Goal: Complete application form: Complete application form

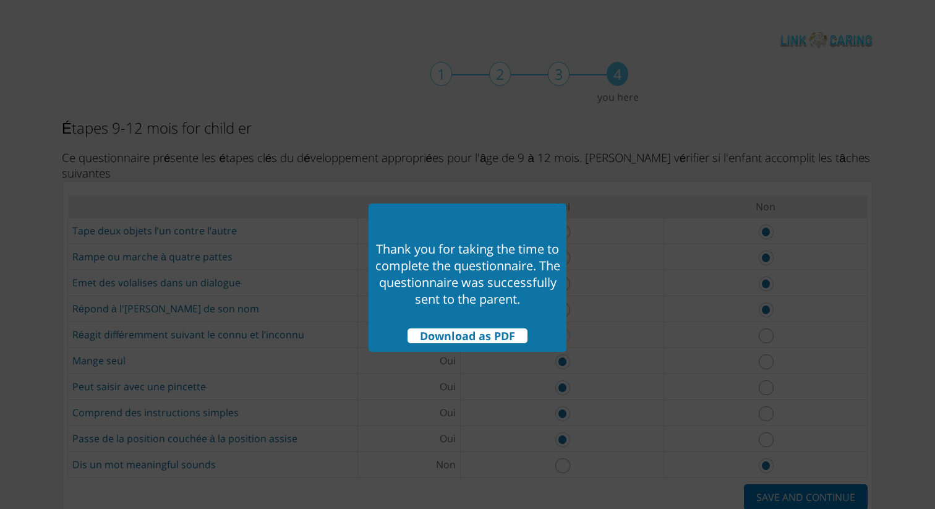
scroll to position [58, 0]
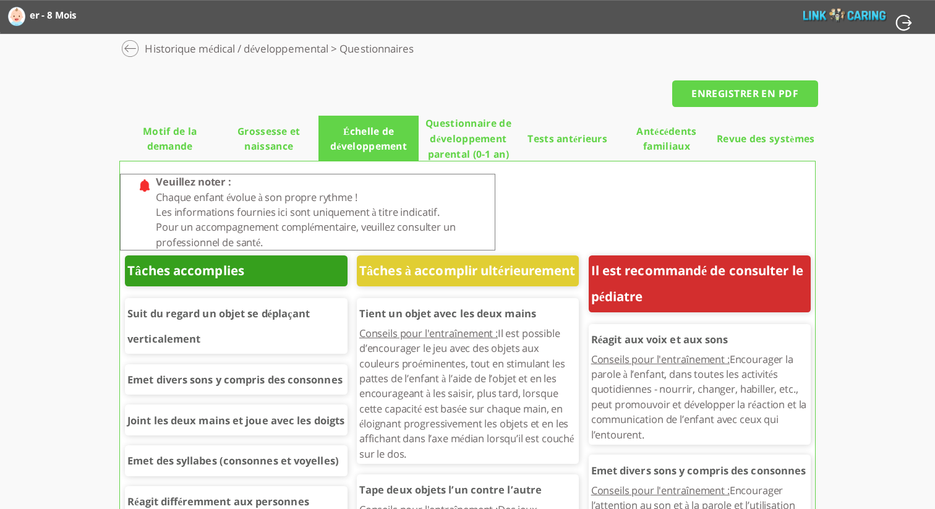
click at [57, 11] on label "er - 8 Mois" at bounding box center [57, 15] width 54 height 20
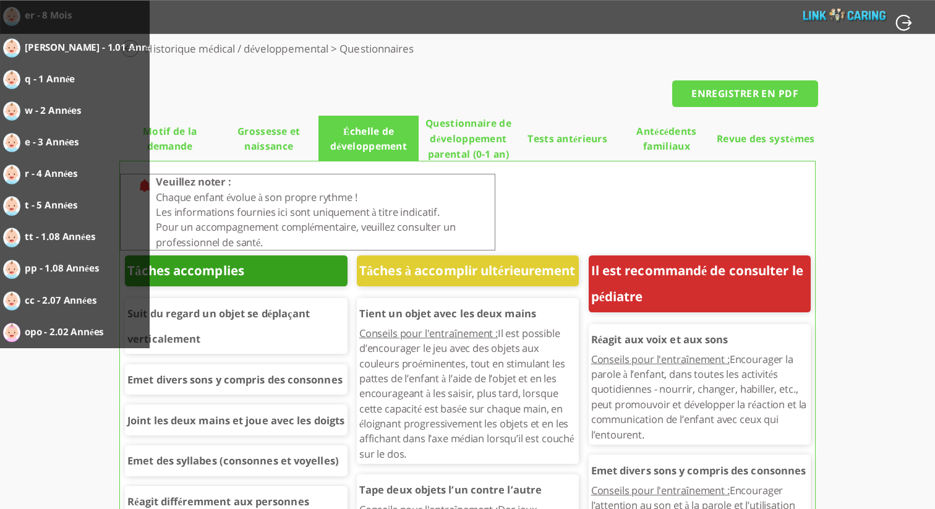
click at [773, 34] on html "Calculateur de l’échelle de développement THIS er - 8 Mois יוסי - 1.01 Années q…" at bounding box center [467, 17] width 935 height 34
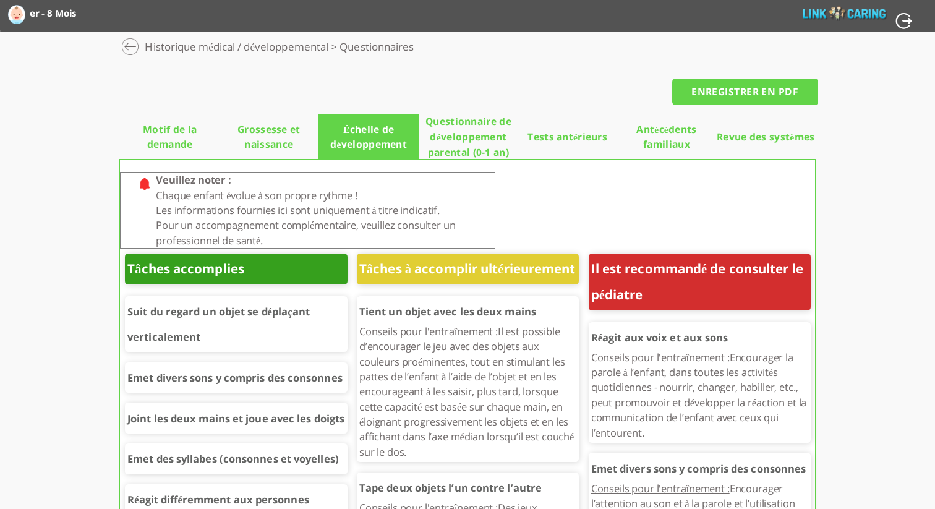
click at [389, 53] on span "Questionnaires" at bounding box center [376, 50] width 74 height 19
click at [129, 43] on div at bounding box center [129, 45] width 19 height 19
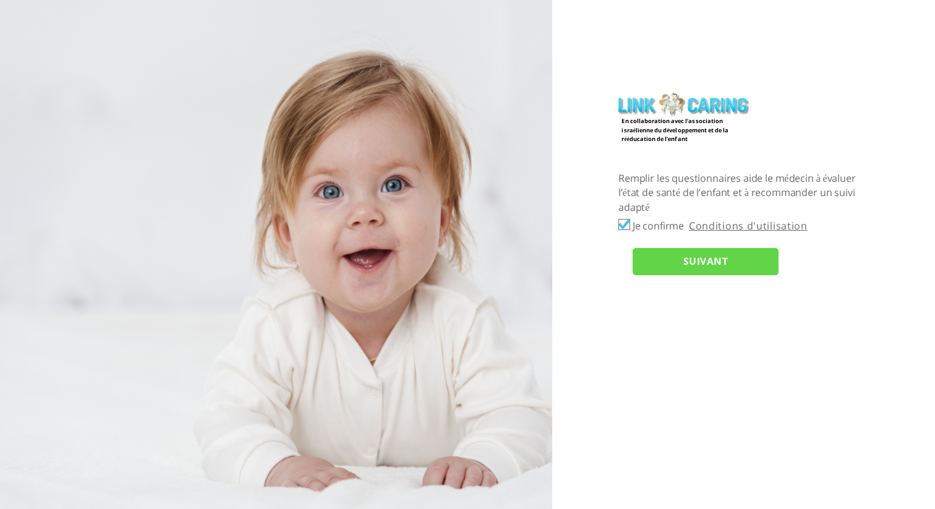
checkbox input "true"
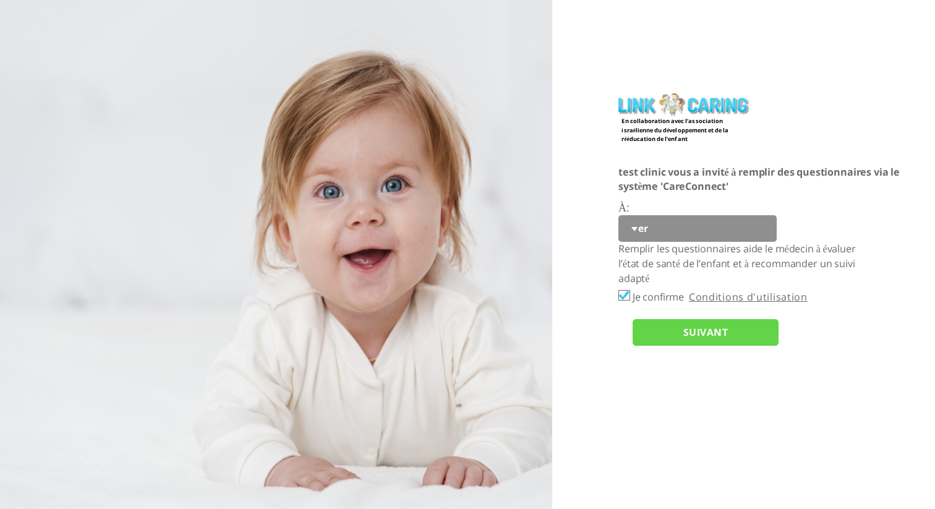
click at [676, 334] on input "SUIVANT" at bounding box center [705, 332] width 146 height 27
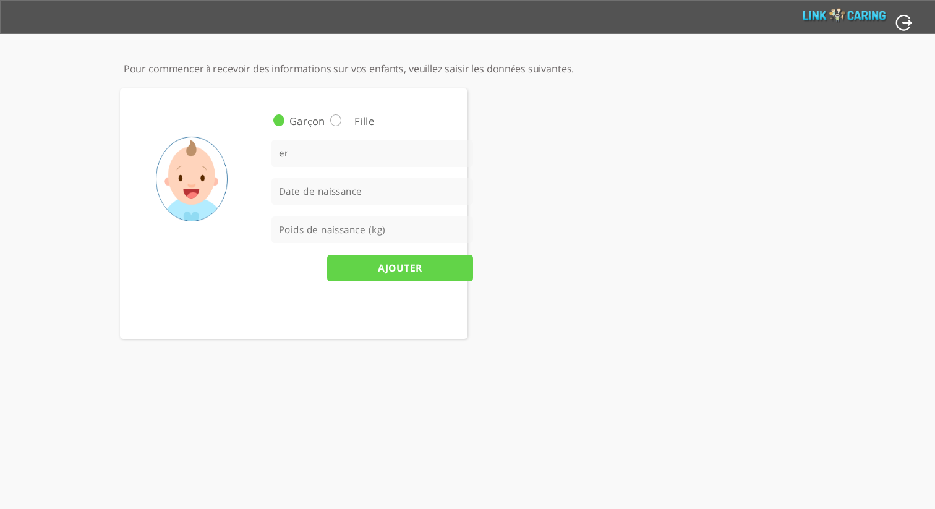
click at [902, 20] on input "button" at bounding box center [905, 23] width 20 height 18
type input "OUI"
type input "NON"
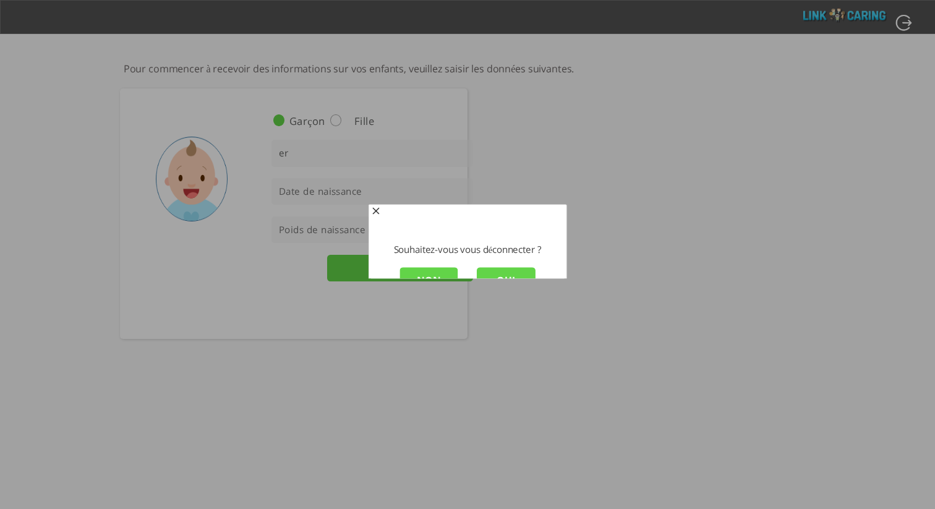
scroll to position [1, 0]
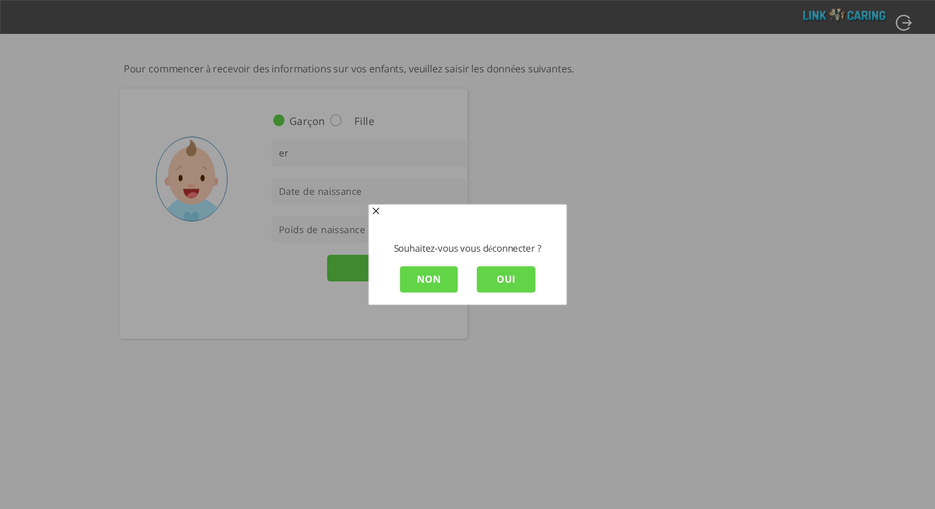
click at [504, 273] on input "OUI" at bounding box center [506, 279] width 59 height 27
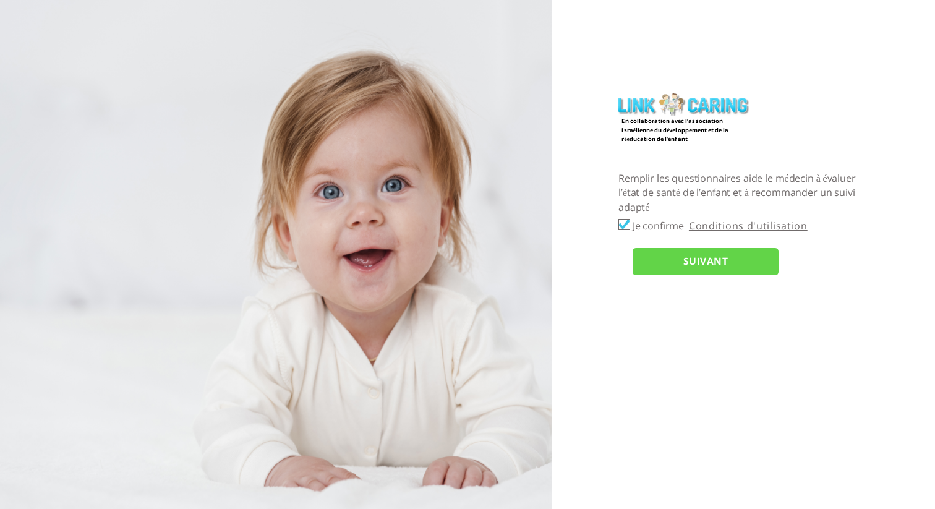
checkbox input "true"
